Goal: Information Seeking & Learning: Learn about a topic

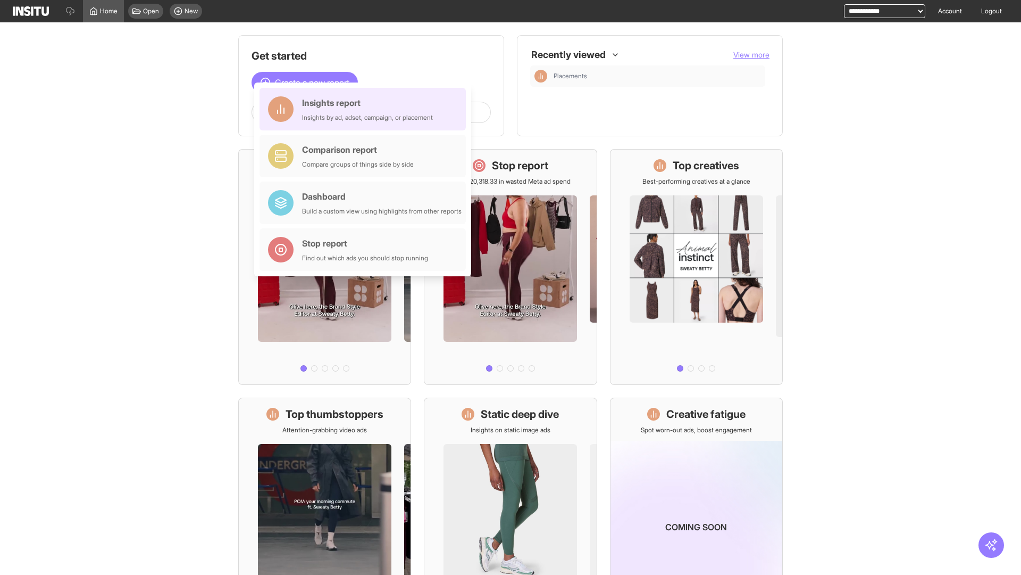
click at [365, 109] on div "Insights report Insights by ad, adset, campaign, or placement" at bounding box center [367, 109] width 131 height 26
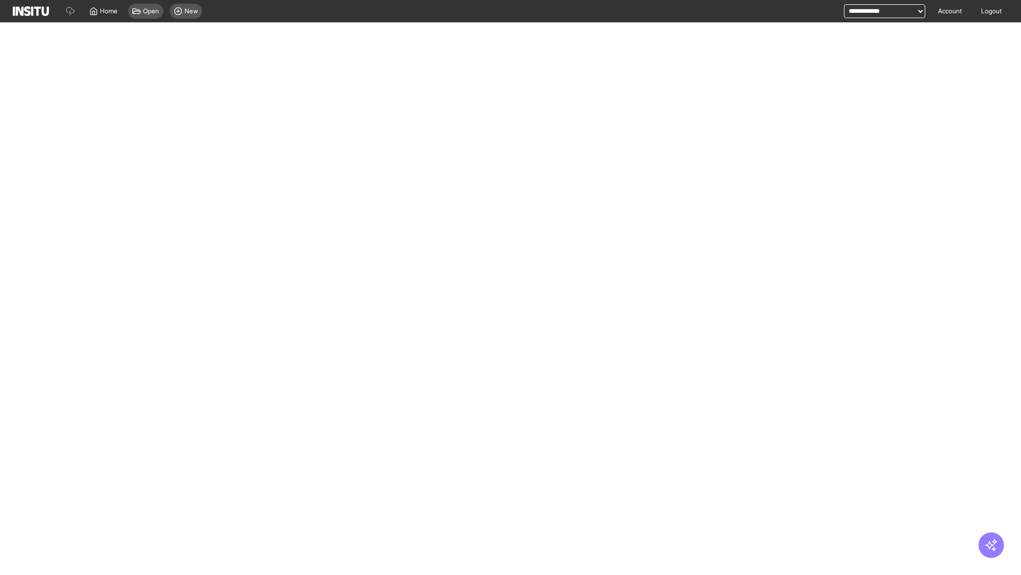
select select "**"
